Goal: Information Seeking & Learning: Learn about a topic

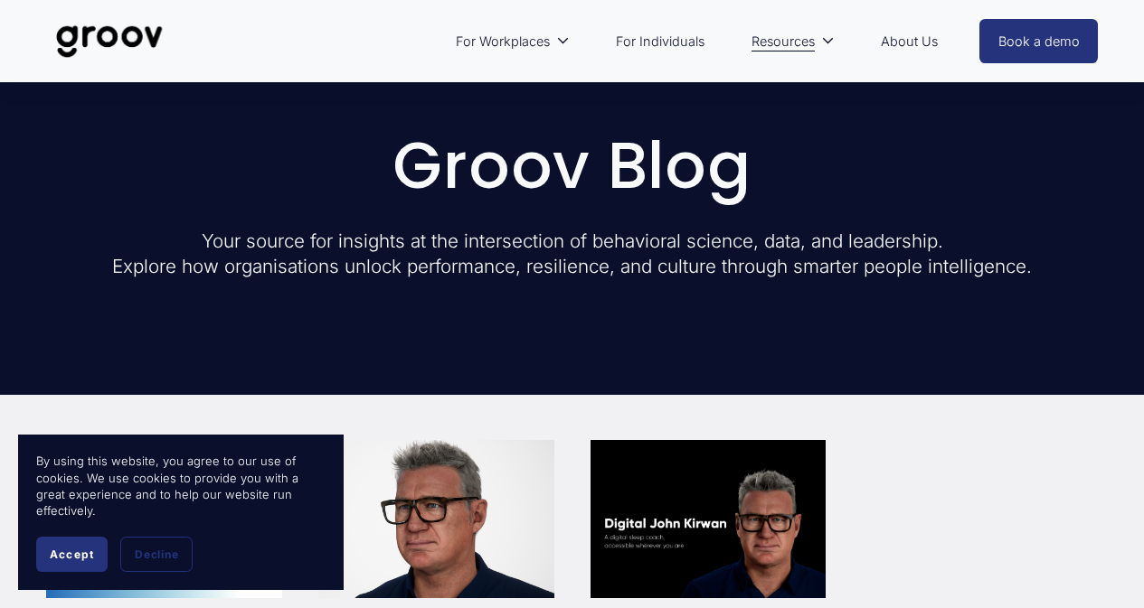
scroll to position [25, 0]
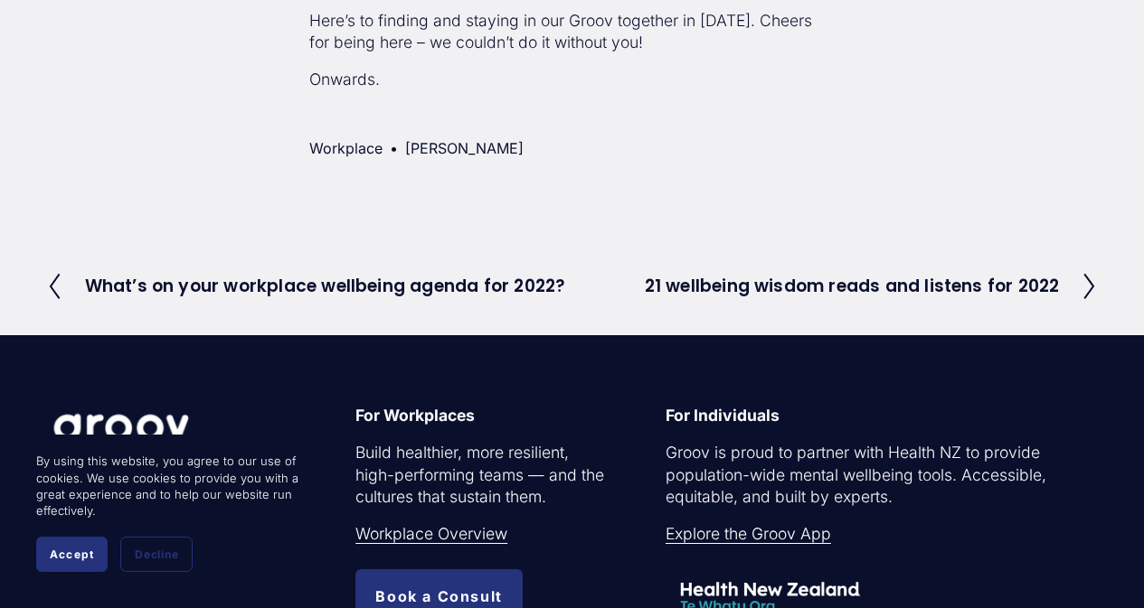
scroll to position [3257, 0]
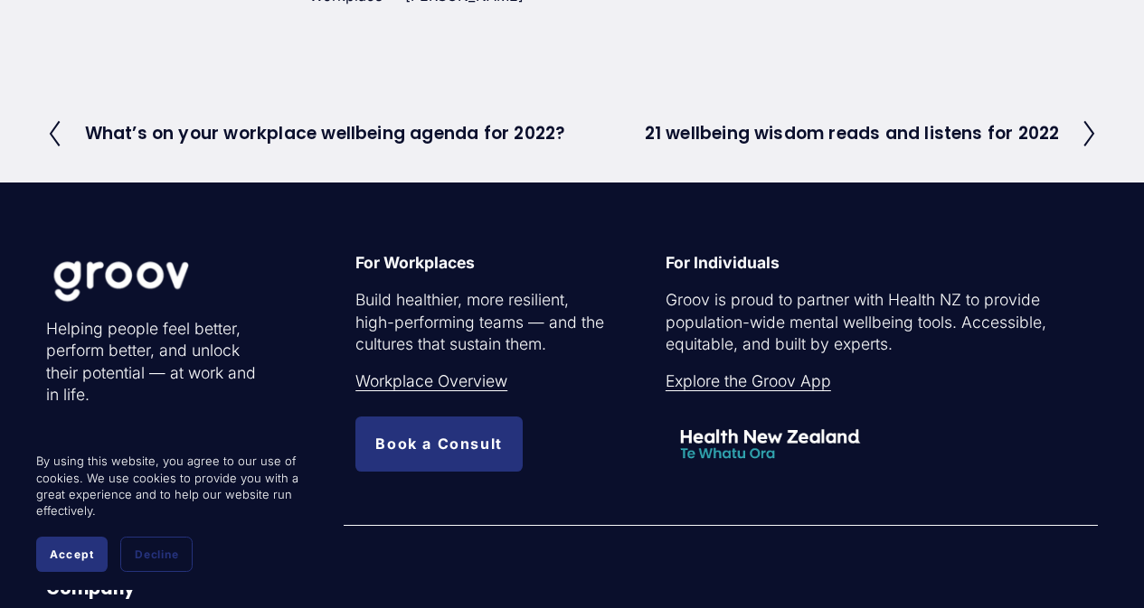
click at [728, 371] on link "Explore the Groov App" at bounding box center [747, 382] width 165 height 23
